Goal: Task Accomplishment & Management: Complete application form

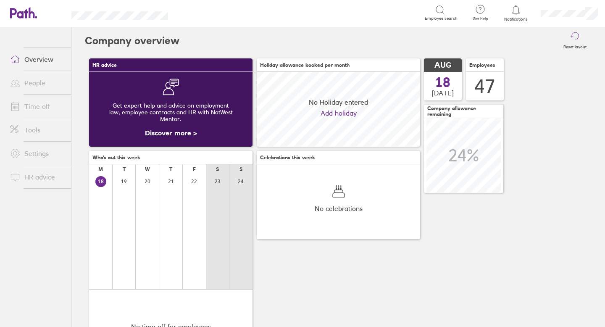
scroll to position [75, 163]
click at [40, 82] on link "People" at bounding box center [37, 82] width 68 height 17
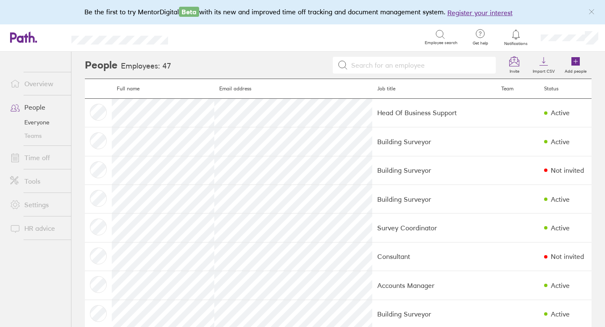
click at [40, 159] on link "Time off" at bounding box center [37, 157] width 68 height 17
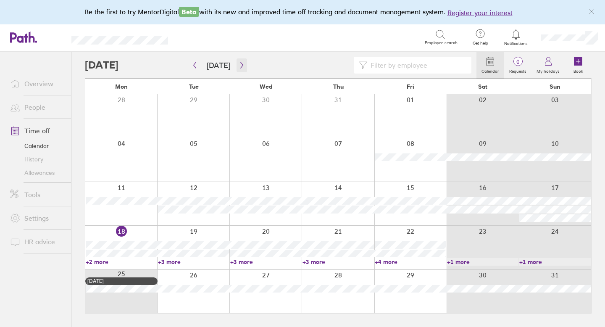
click at [239, 65] on icon "button" at bounding box center [242, 65] width 6 height 7
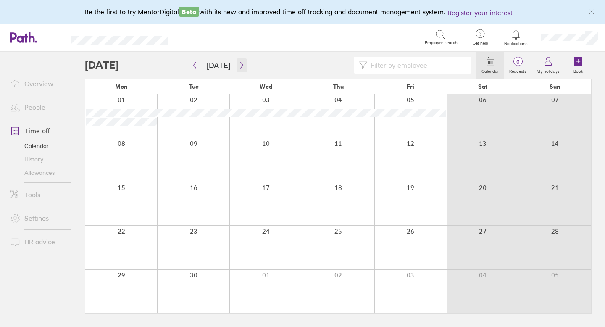
click at [239, 65] on icon "button" at bounding box center [242, 65] width 6 height 7
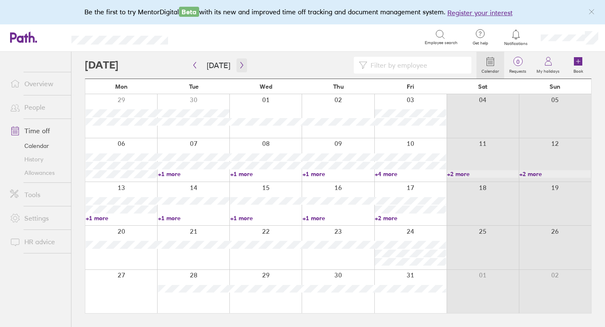
click at [240, 68] on icon "button" at bounding box center [241, 65] width 3 height 6
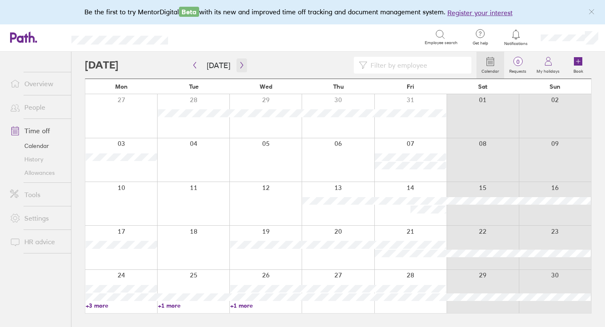
click at [240, 67] on icon "button" at bounding box center [241, 65] width 3 height 6
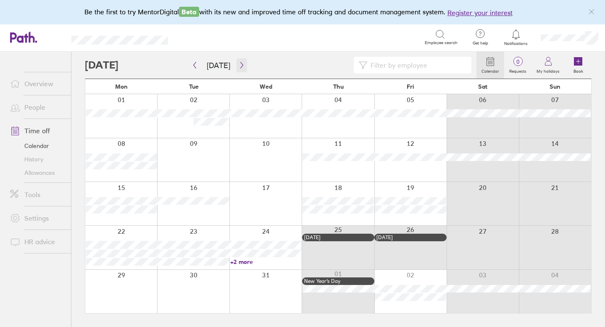
click at [240, 67] on icon "button" at bounding box center [241, 65] width 3 height 6
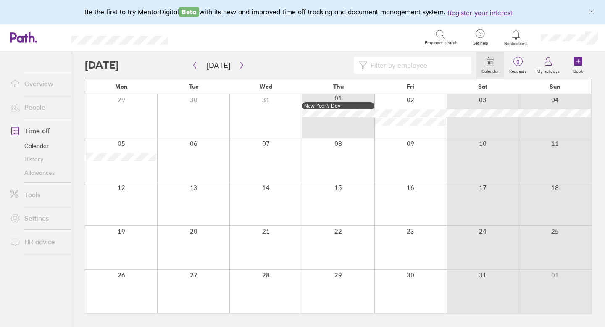
click at [47, 103] on link "People" at bounding box center [37, 107] width 68 height 17
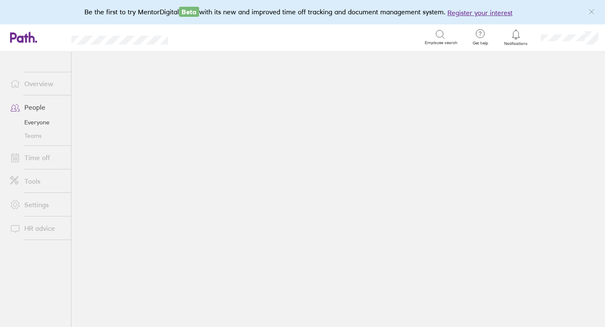
click at [50, 107] on link "People" at bounding box center [37, 107] width 68 height 17
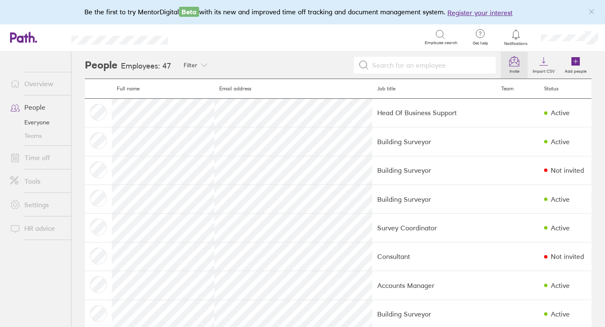
click at [510, 62] on icon at bounding box center [514, 61] width 10 height 10
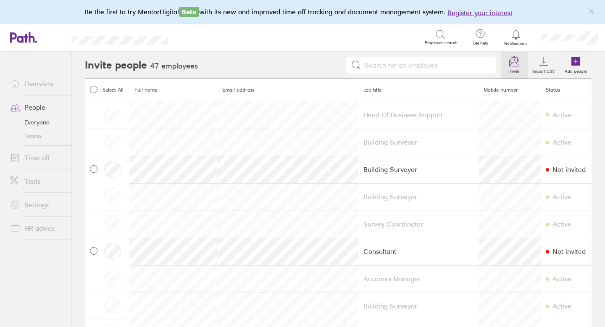
click at [94, 171] on span at bounding box center [94, 169] width 8 height 8
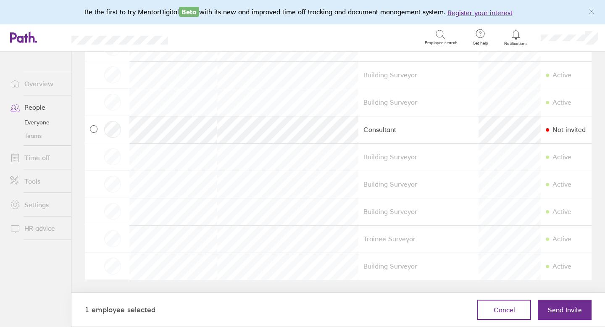
scroll to position [1121, 0]
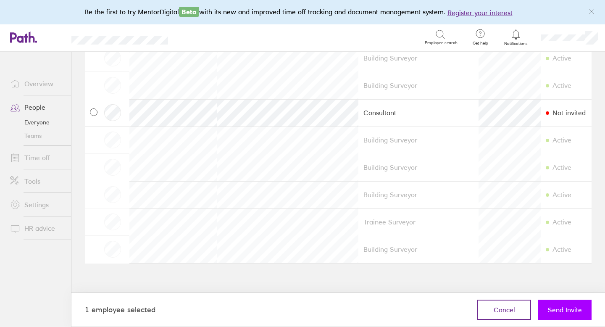
click at [556, 309] on span "Send Invite" at bounding box center [565, 310] width 34 height 8
checkbox input "false"
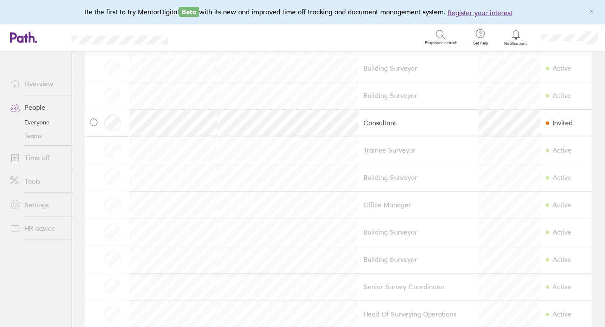
scroll to position [703, 0]
click at [47, 107] on link "People" at bounding box center [37, 107] width 68 height 17
